Goal: Find specific page/section: Find specific page/section

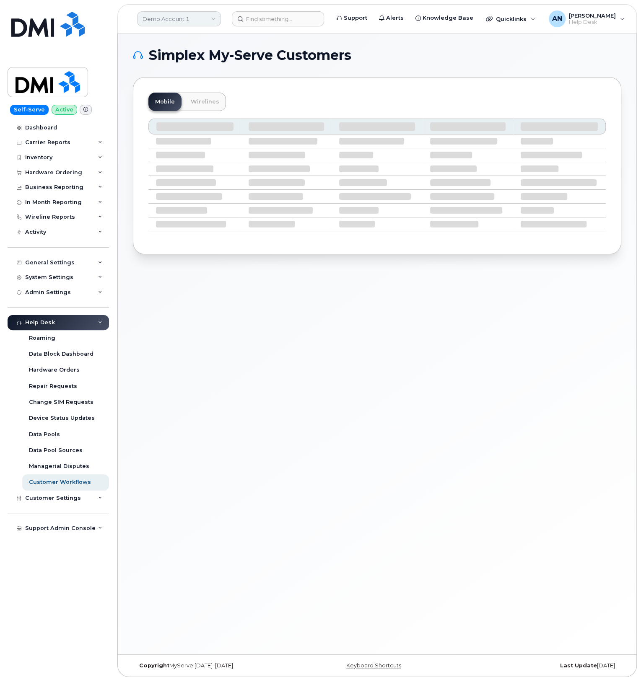
click at [222, 16] on div "Demo Account 1" at bounding box center [179, 18] width 92 height 17
click at [207, 21] on link "Demo Account 1" at bounding box center [179, 18] width 84 height 15
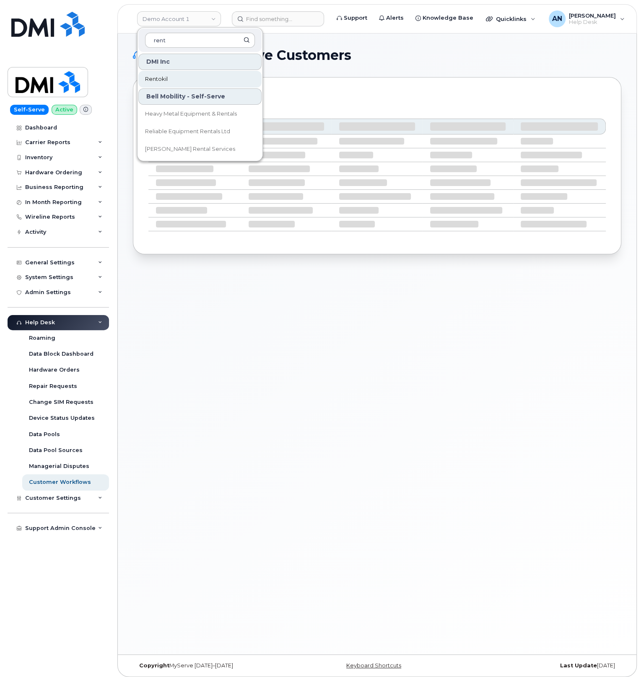
type input "rent"
click at [186, 82] on link "Rentokil" at bounding box center [199, 79] width 123 height 17
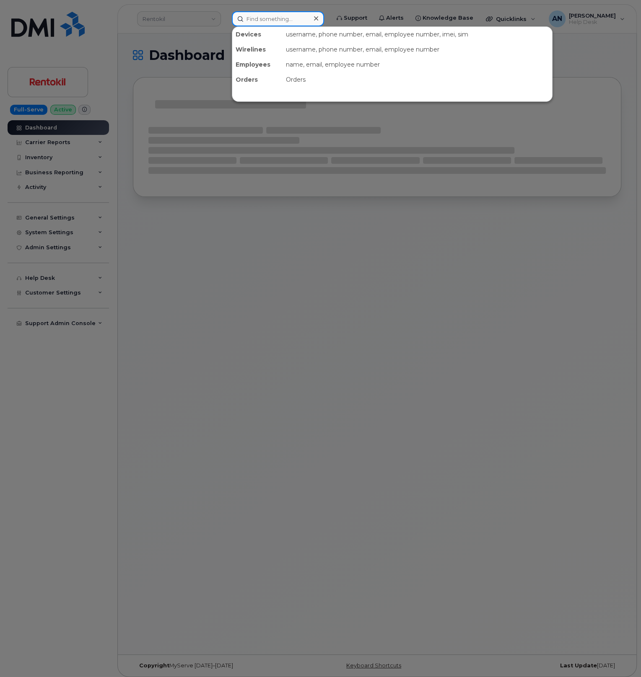
click at [256, 19] on input at bounding box center [278, 18] width 92 height 15
paste input "9412928486"
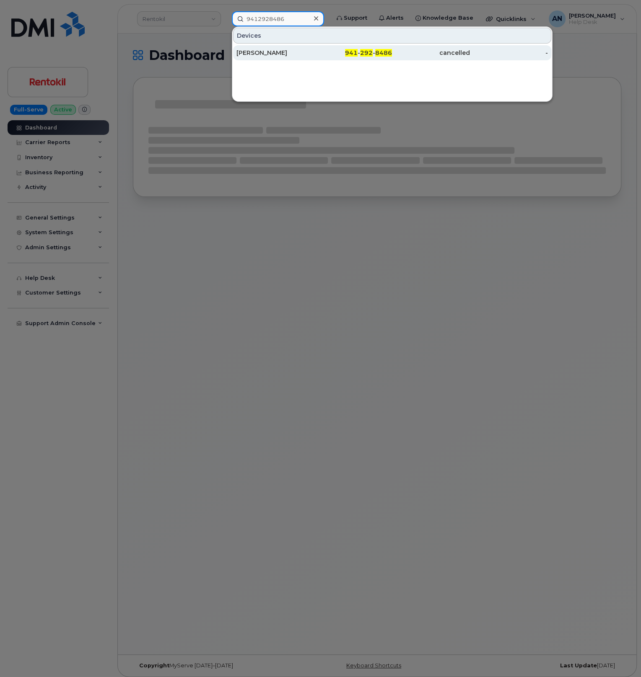
type input "9412928486"
click at [259, 54] on div "[PERSON_NAME]" at bounding box center [275, 53] width 78 height 8
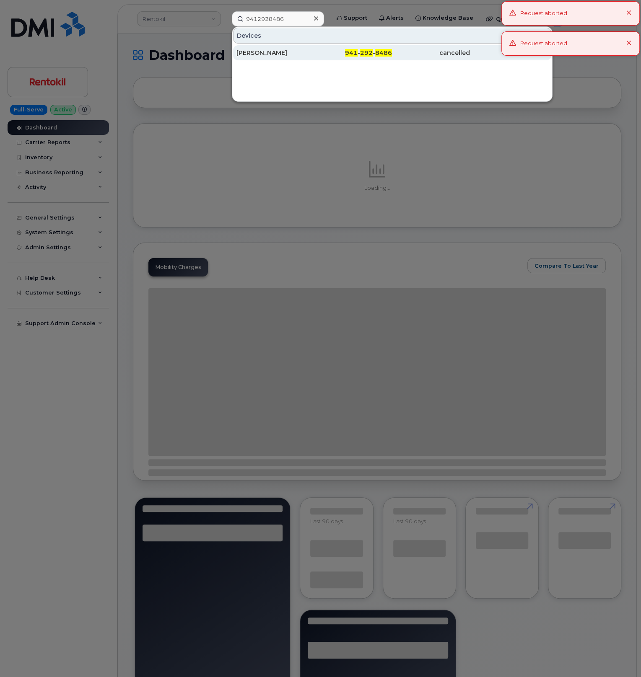
click at [259, 53] on div "[PERSON_NAME]" at bounding box center [275, 53] width 78 height 8
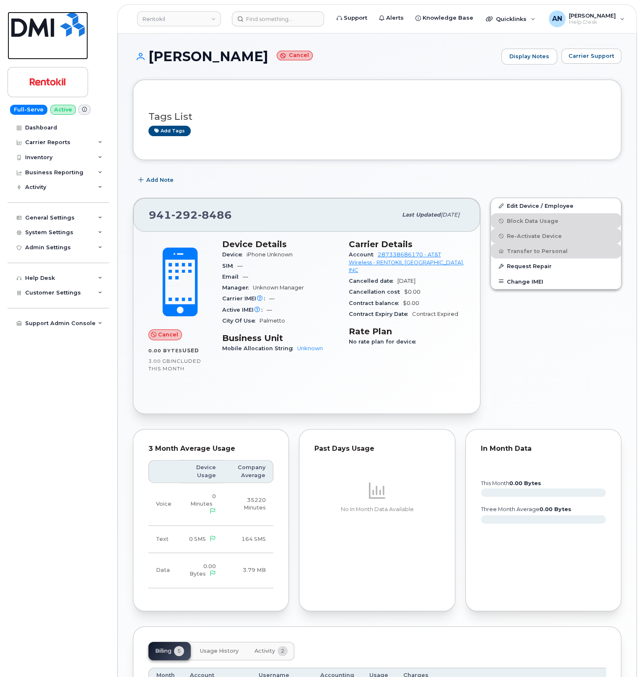
click at [37, 23] on img at bounding box center [47, 24] width 73 height 25
